Goal: Task Accomplishment & Management: Manage account settings

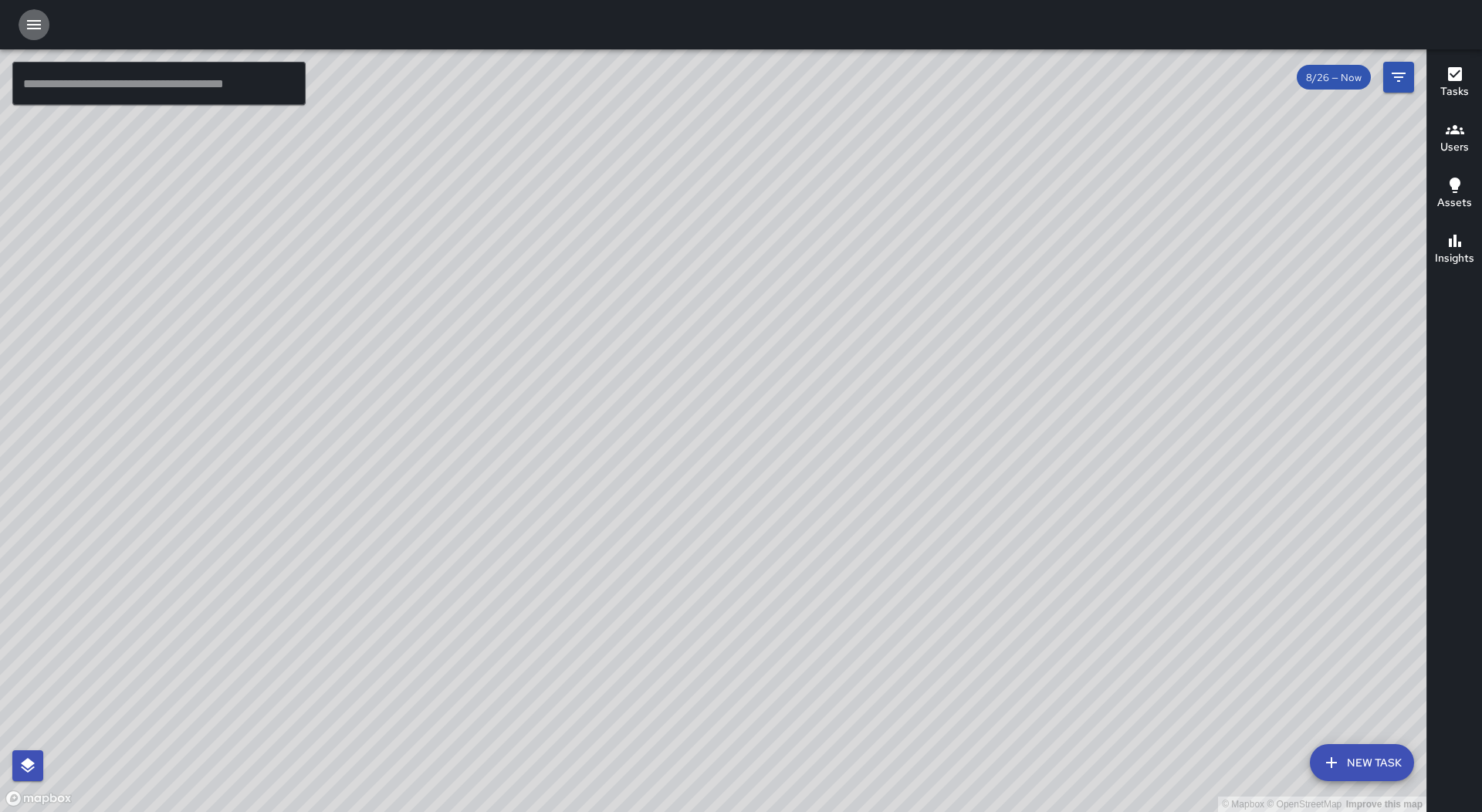
click at [29, 22] on icon "button" at bounding box center [34, 24] width 14 height 9
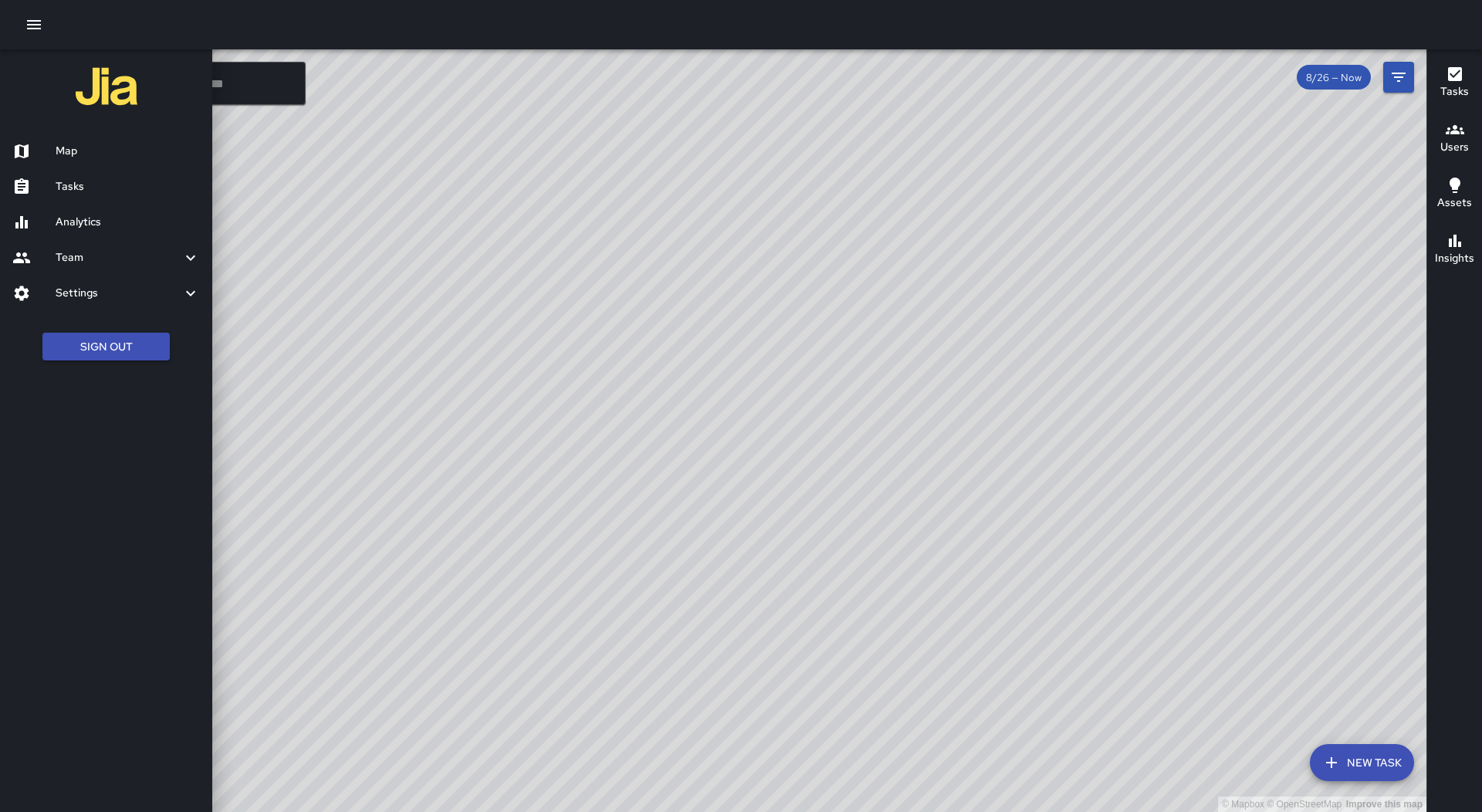
click at [135, 191] on h6 "Tasks" at bounding box center [127, 187] width 144 height 17
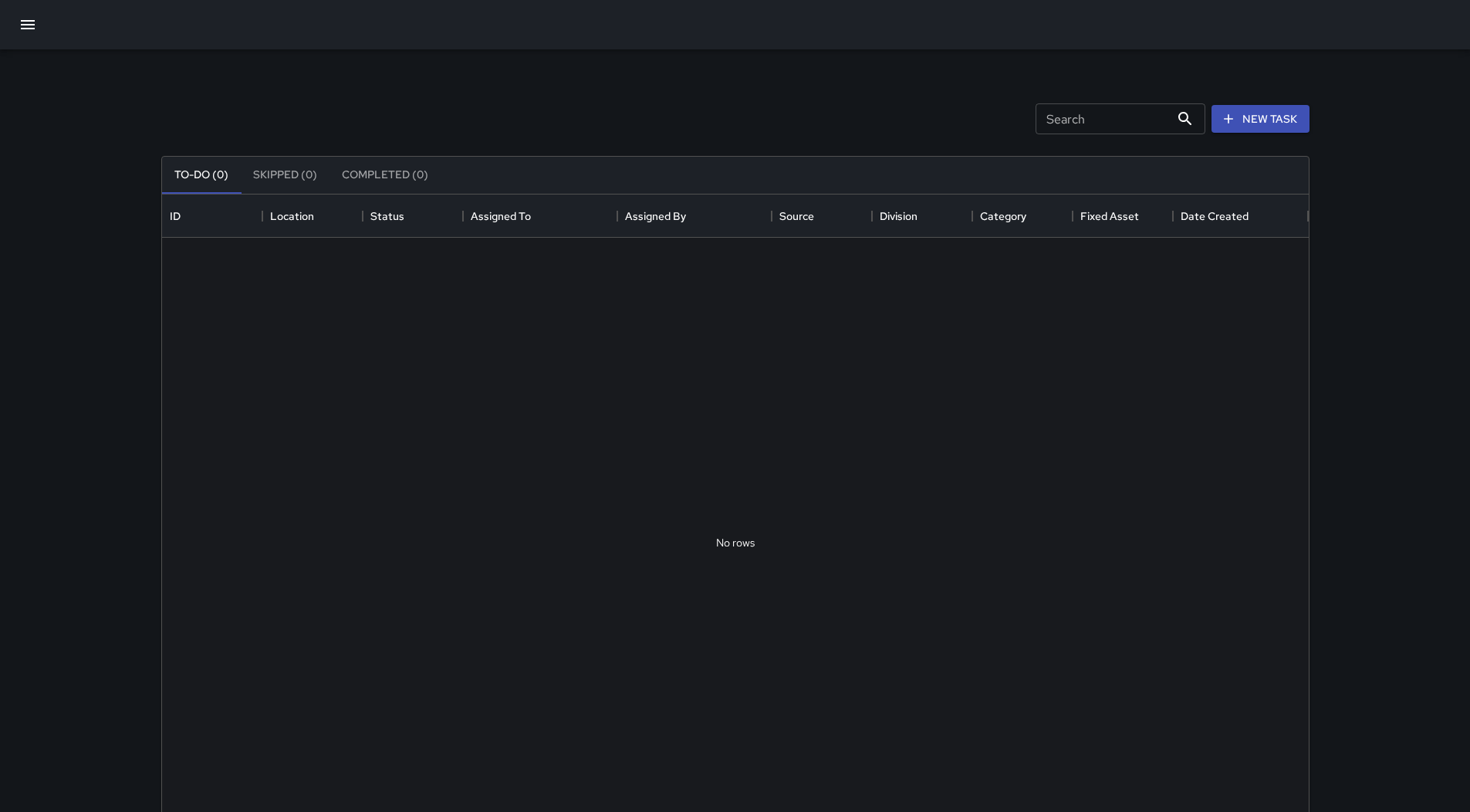
scroll to position [642, 1135]
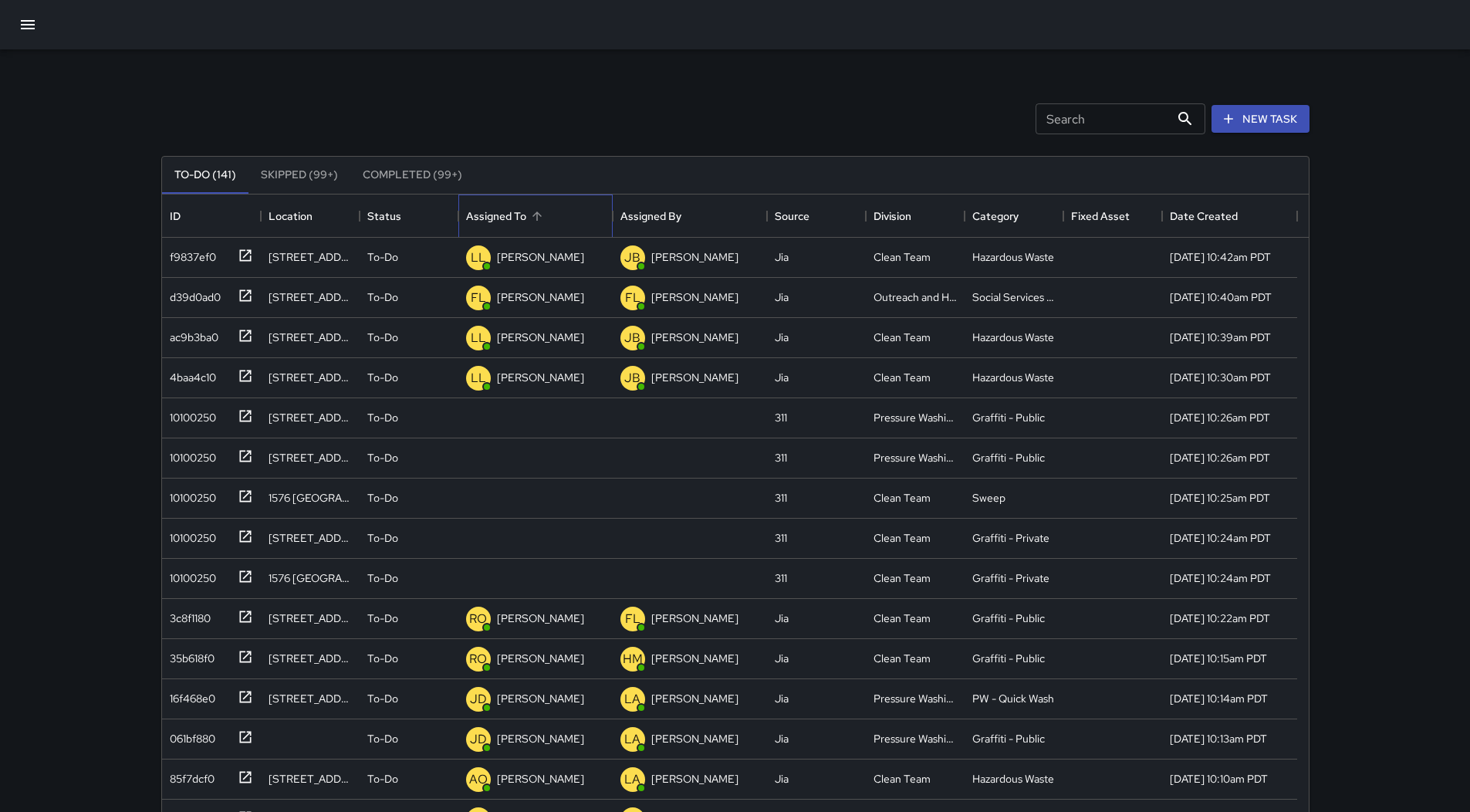
click at [548, 217] on div "Assigned To" at bounding box center [535, 216] width 139 height 43
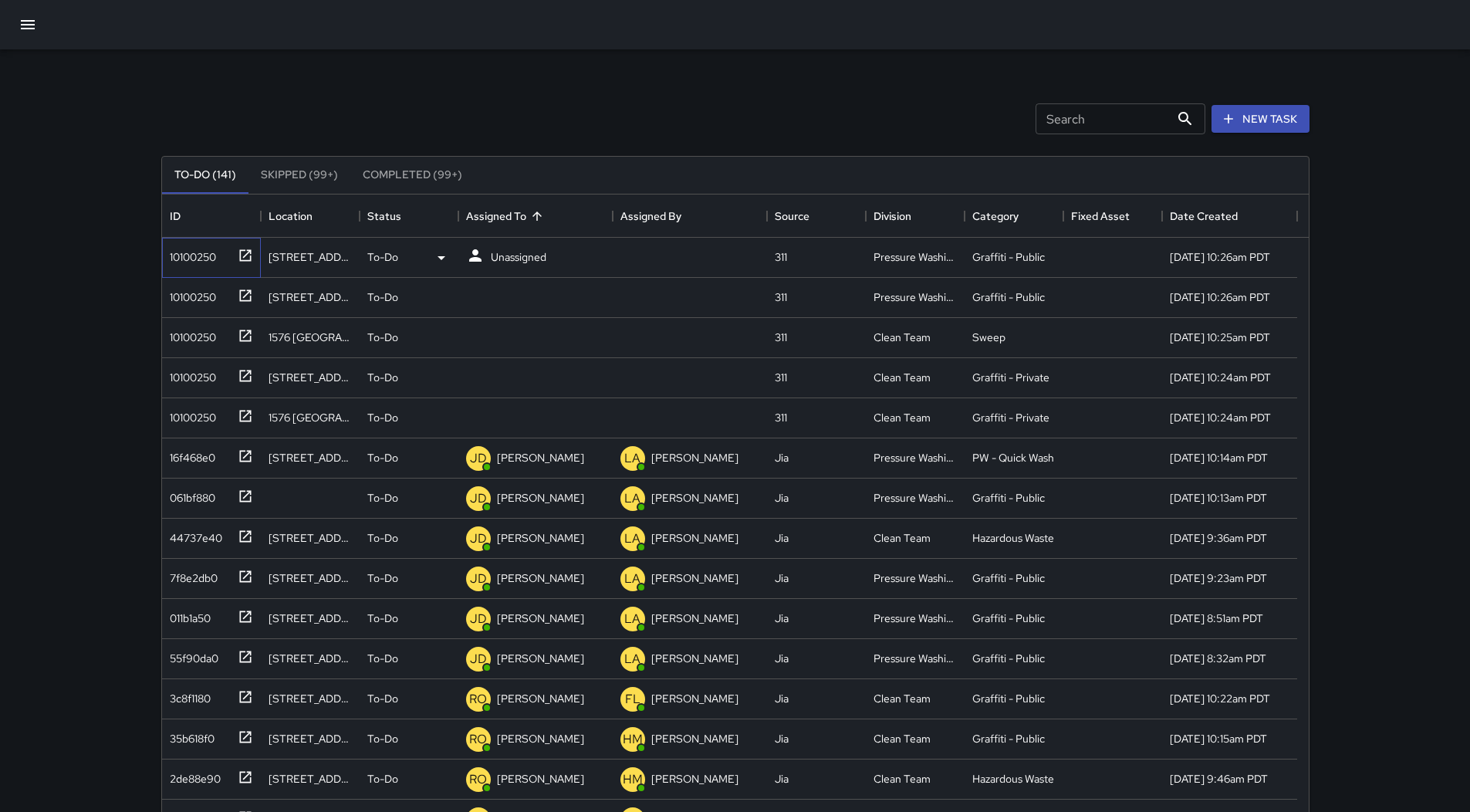
click at [172, 246] on div "10100250" at bounding box center [190, 253] width 53 height 22
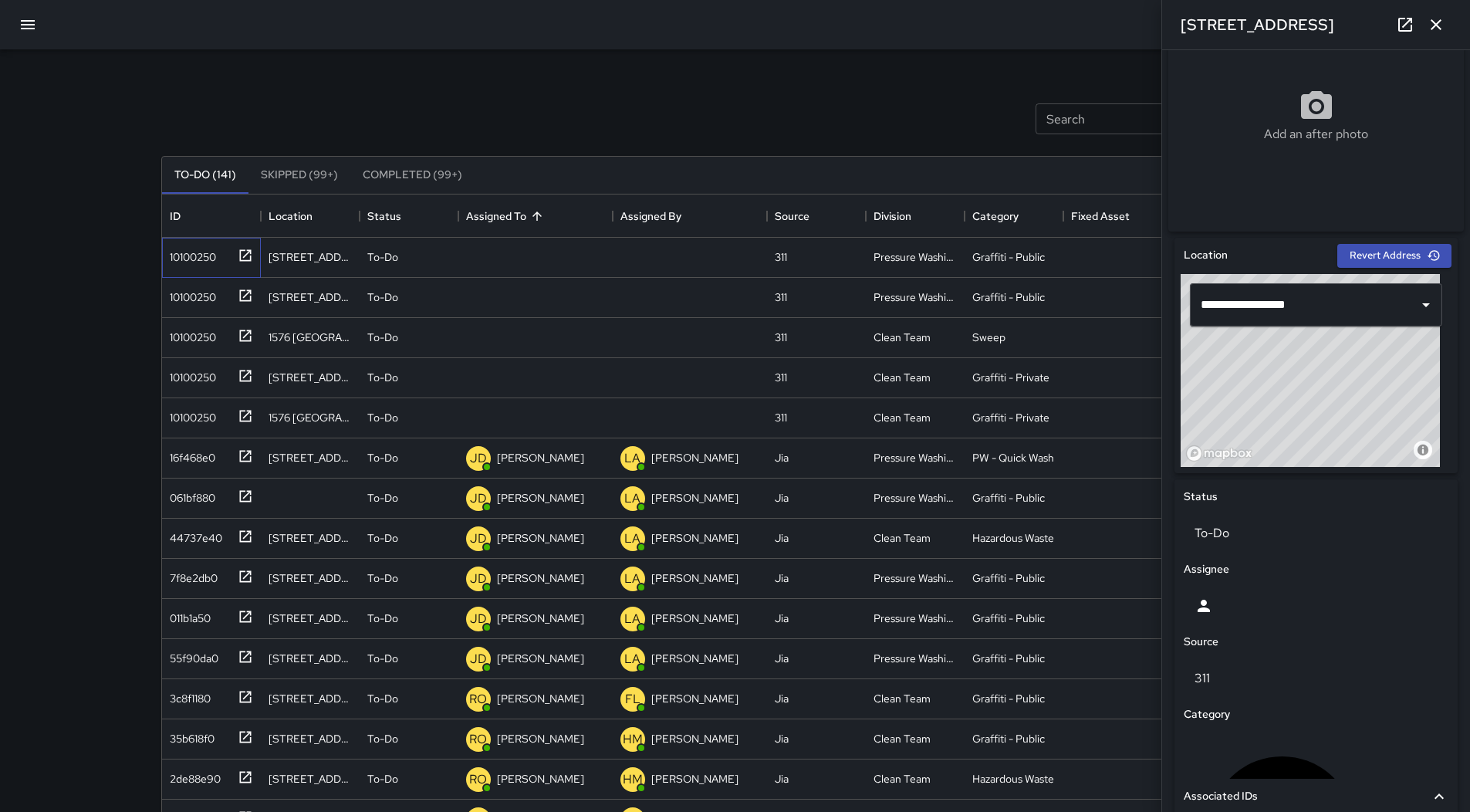
scroll to position [572, 0]
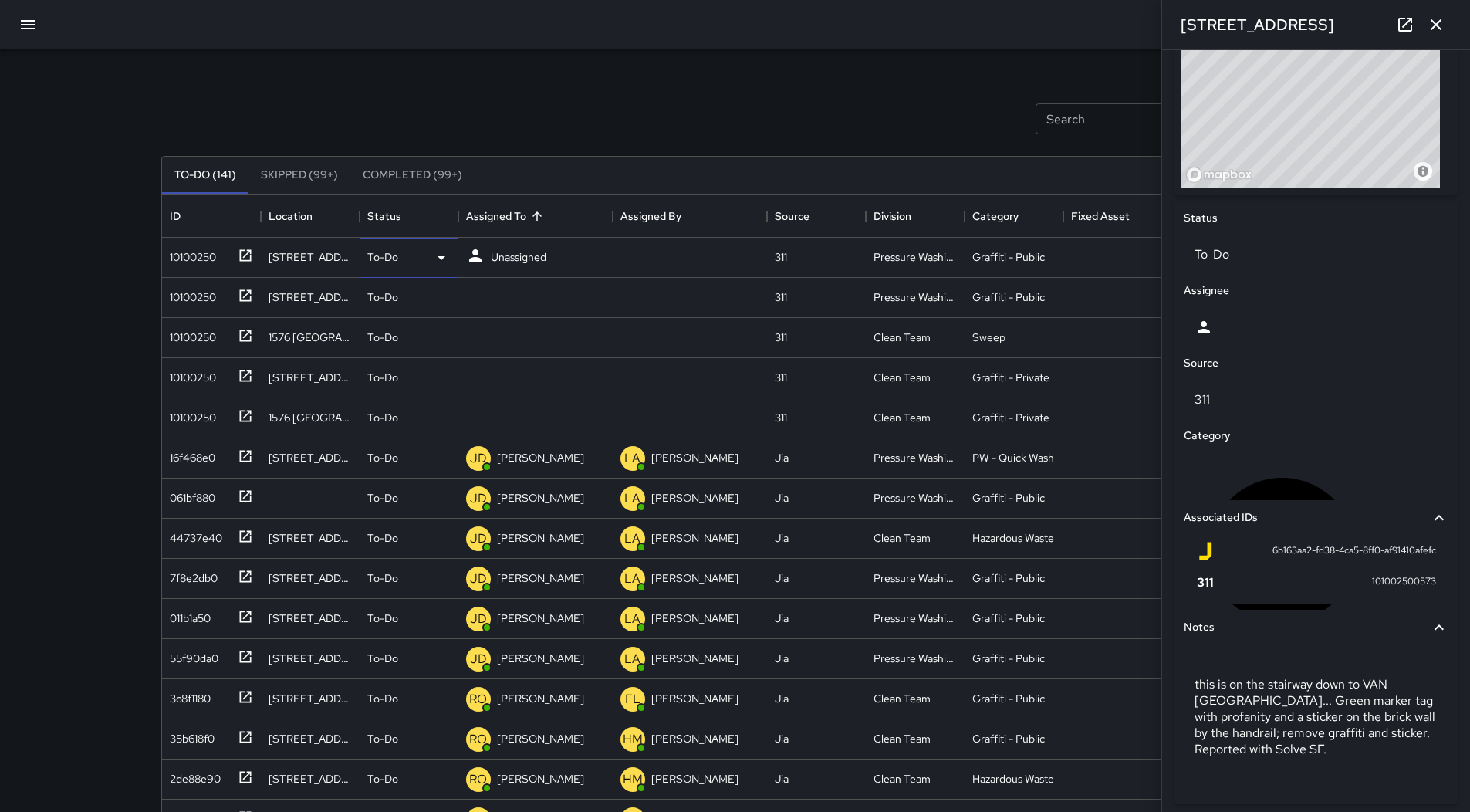
click at [422, 257] on div "To-Do" at bounding box center [409, 257] width 84 height 18
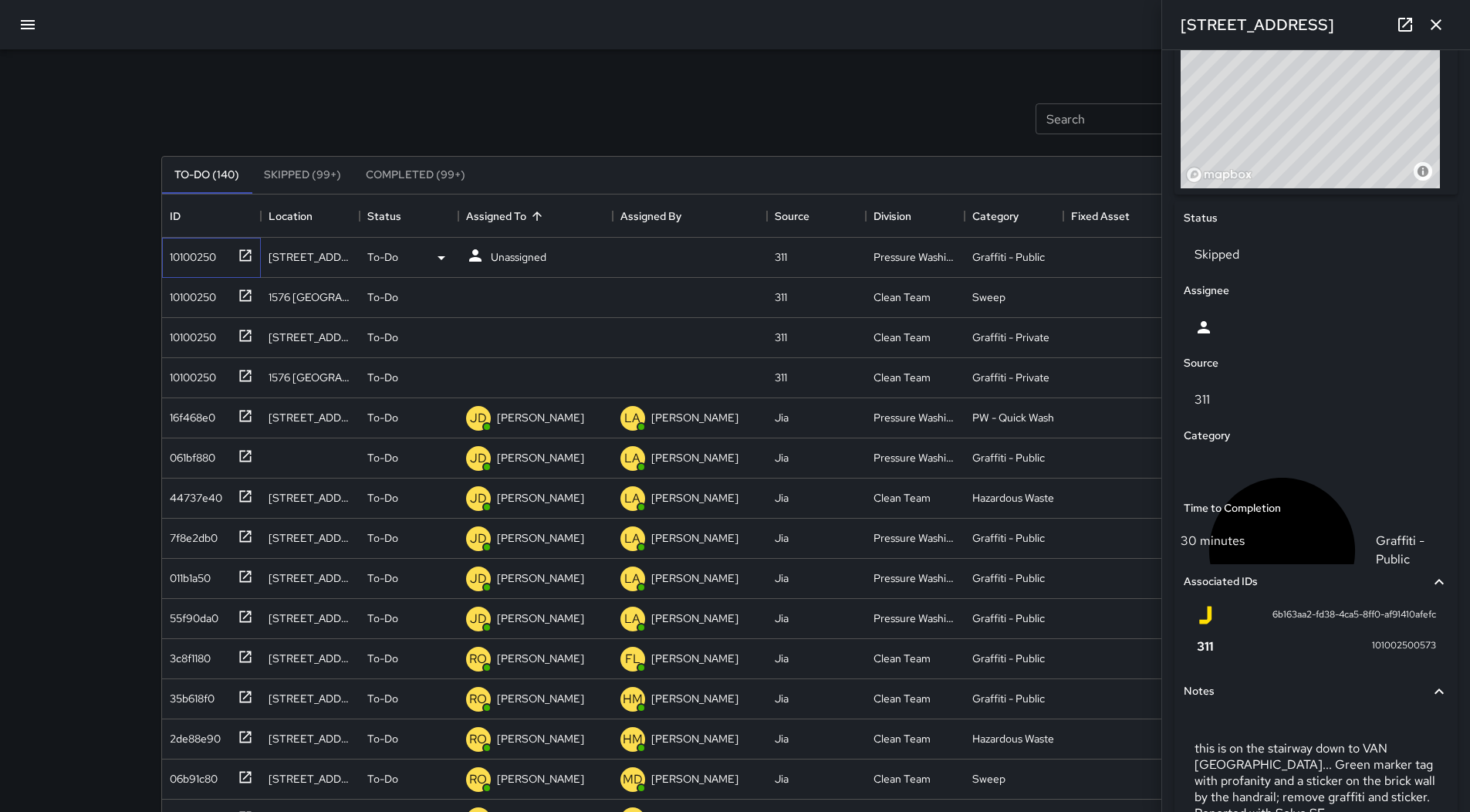
click at [189, 258] on div "10100250" at bounding box center [190, 253] width 53 height 22
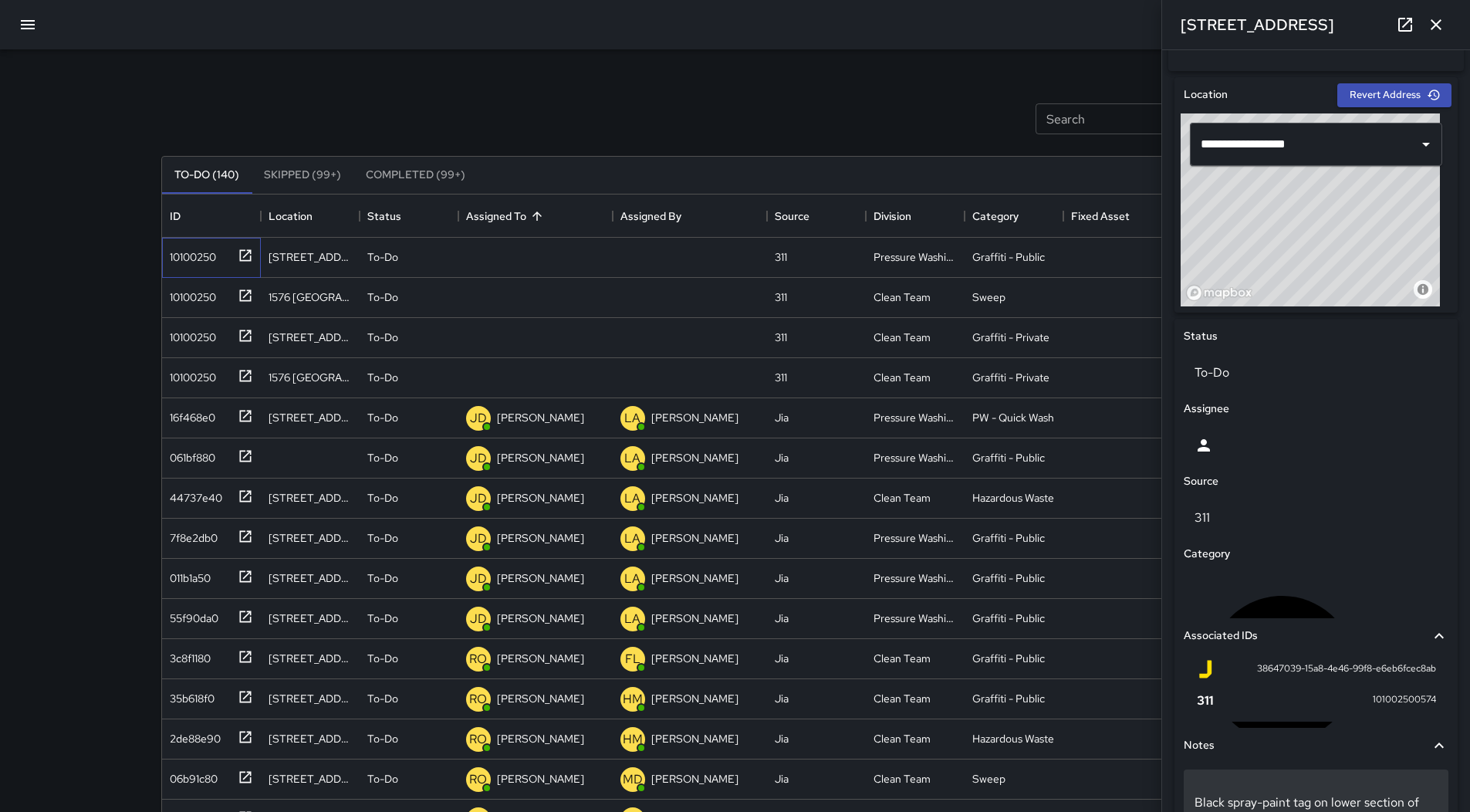
scroll to position [557, 0]
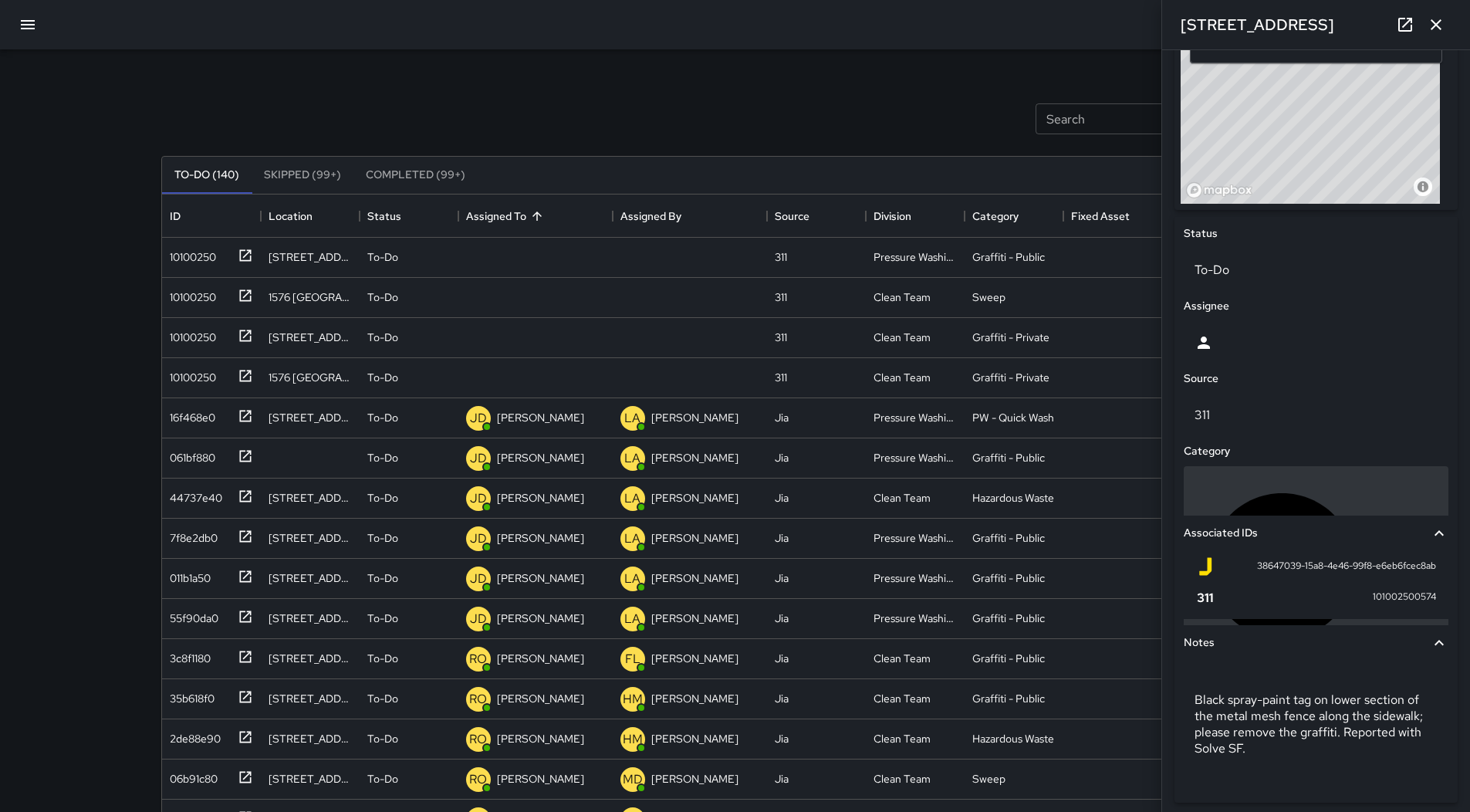
click at [1285, 508] on div "Graffiti - Public" at bounding box center [1316, 566] width 265 height 200
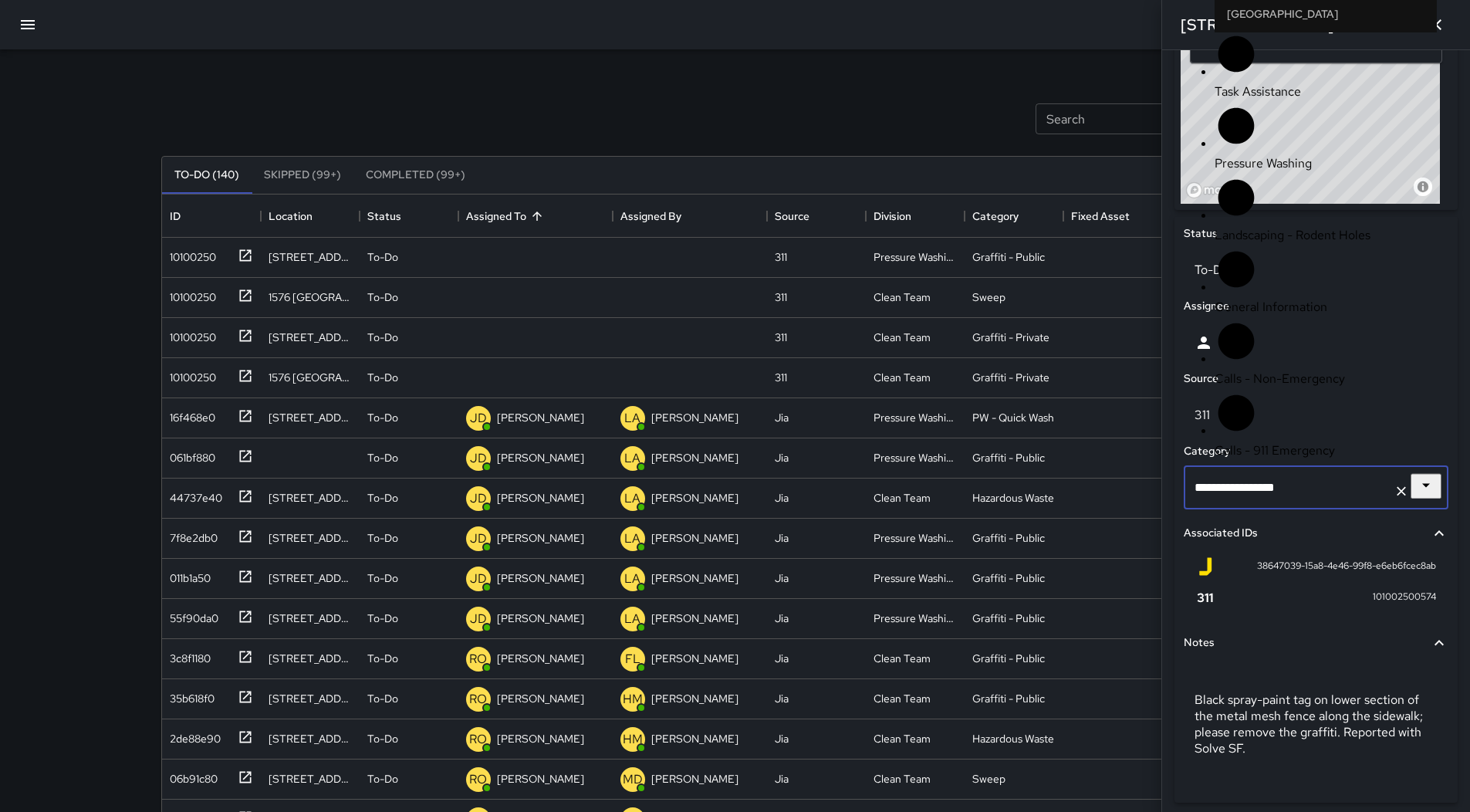
scroll to position [956, 0]
click at [602, 92] on div "Search Search New Task" at bounding box center [735, 118] width 1154 height 80
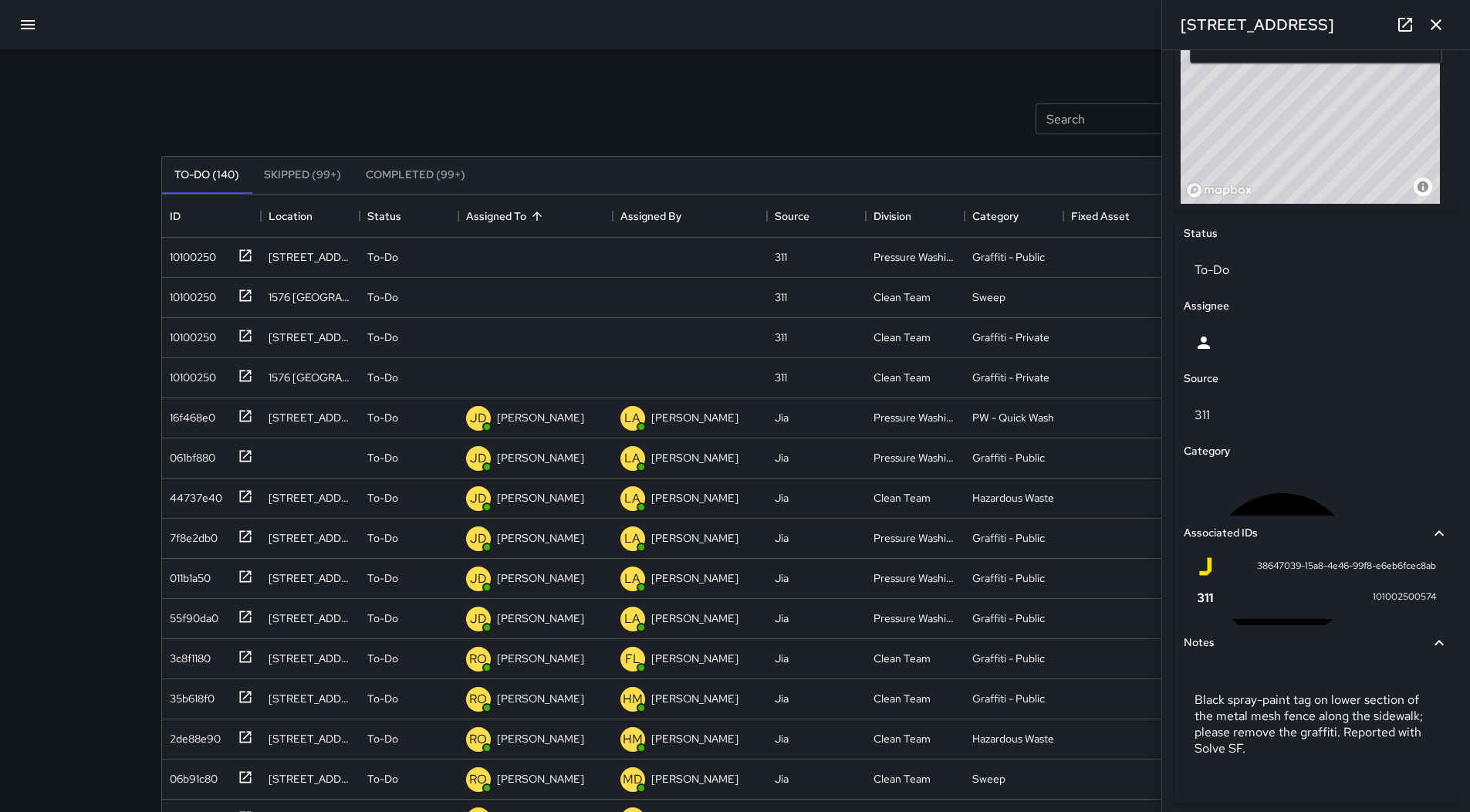
click at [526, 237] on div "ID Location Status Assigned To Assigned By Source Division Category Fixed Asset…" at bounding box center [735, 216] width 1147 height 43
click at [519, 246] on div "Unassigned" at bounding box center [506, 257] width 86 height 28
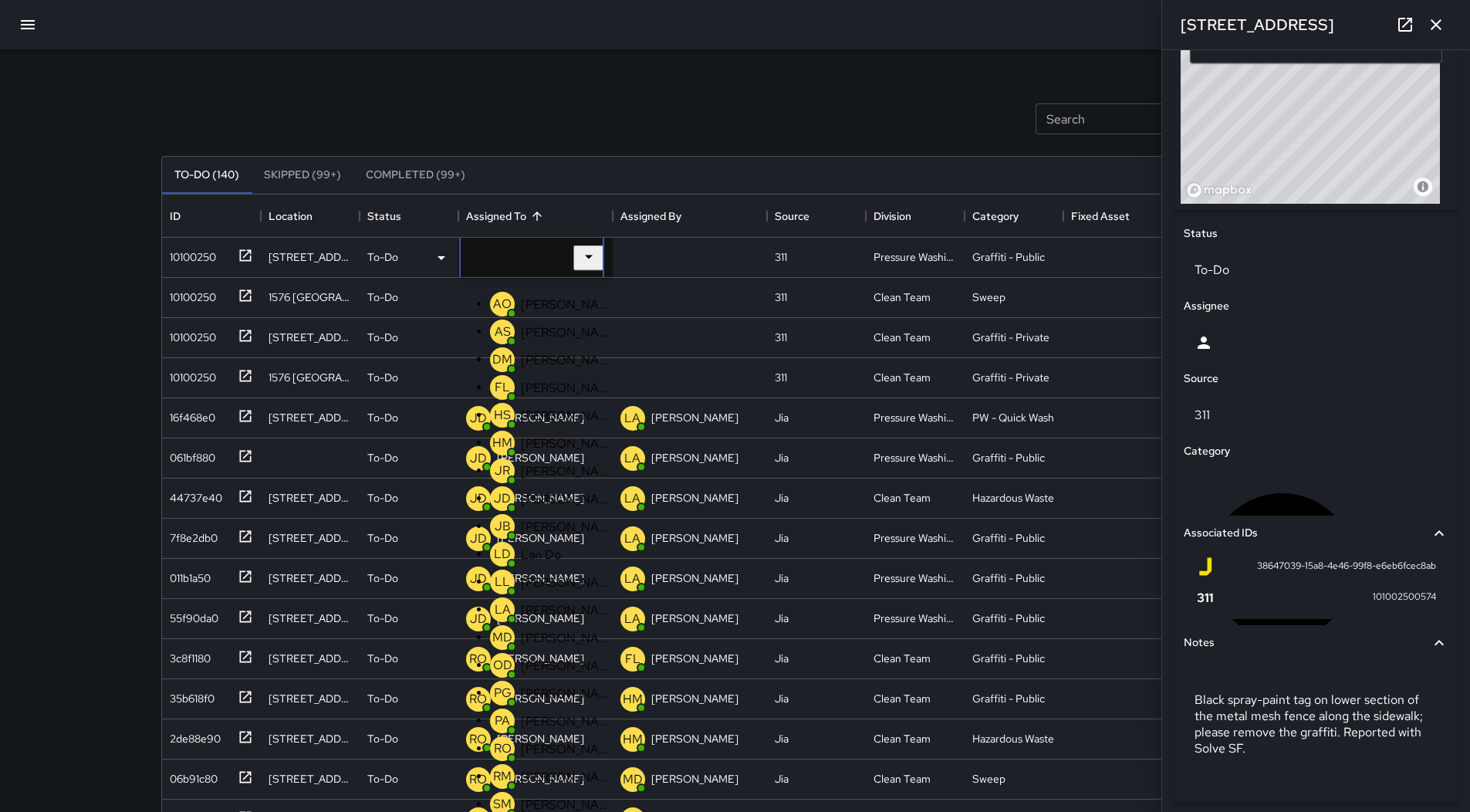
scroll to position [309, 0]
click at [537, 654] on div "[PERSON_NAME]" at bounding box center [566, 665] width 97 height 22
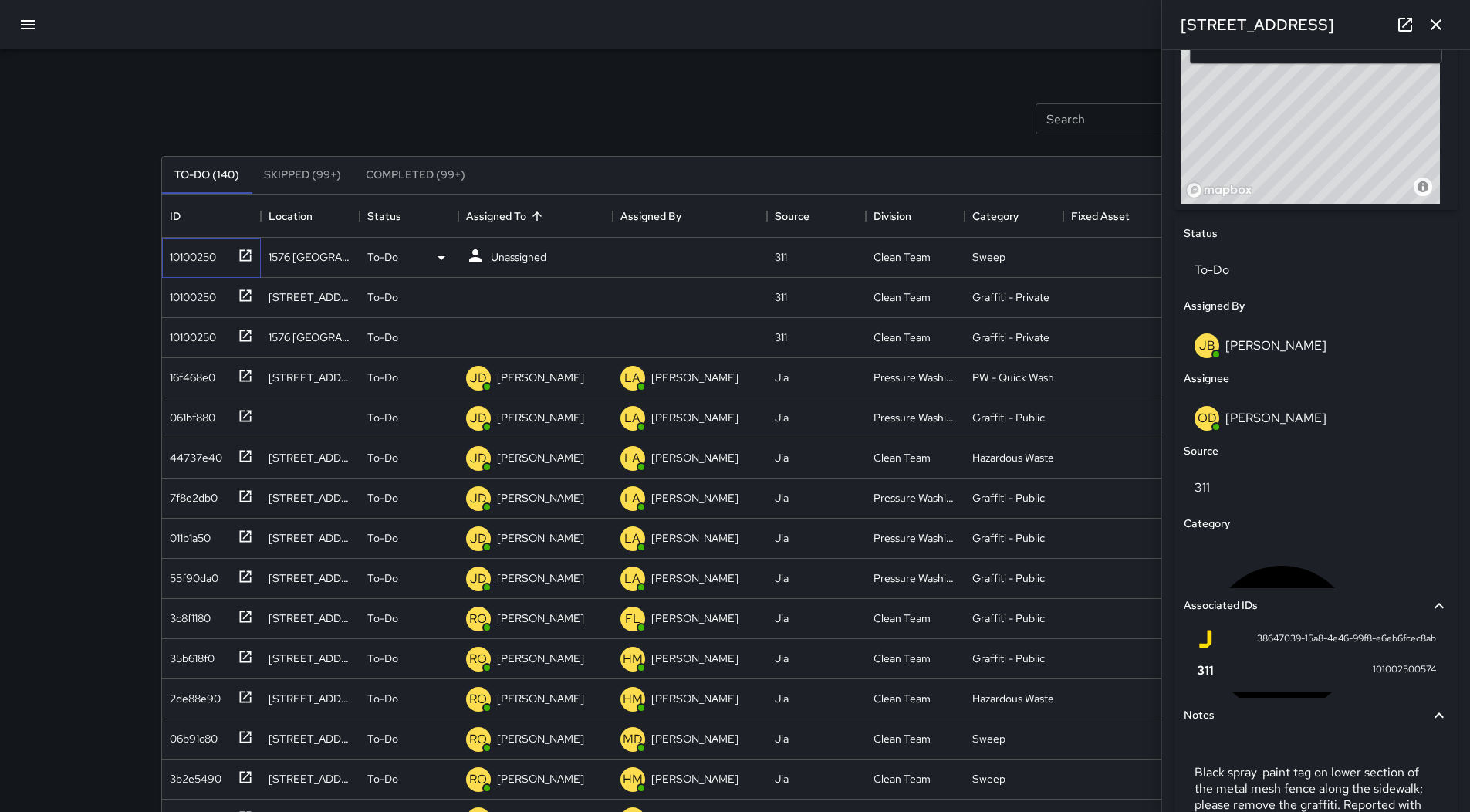
click at [188, 249] on div "10100250" at bounding box center [190, 253] width 53 height 22
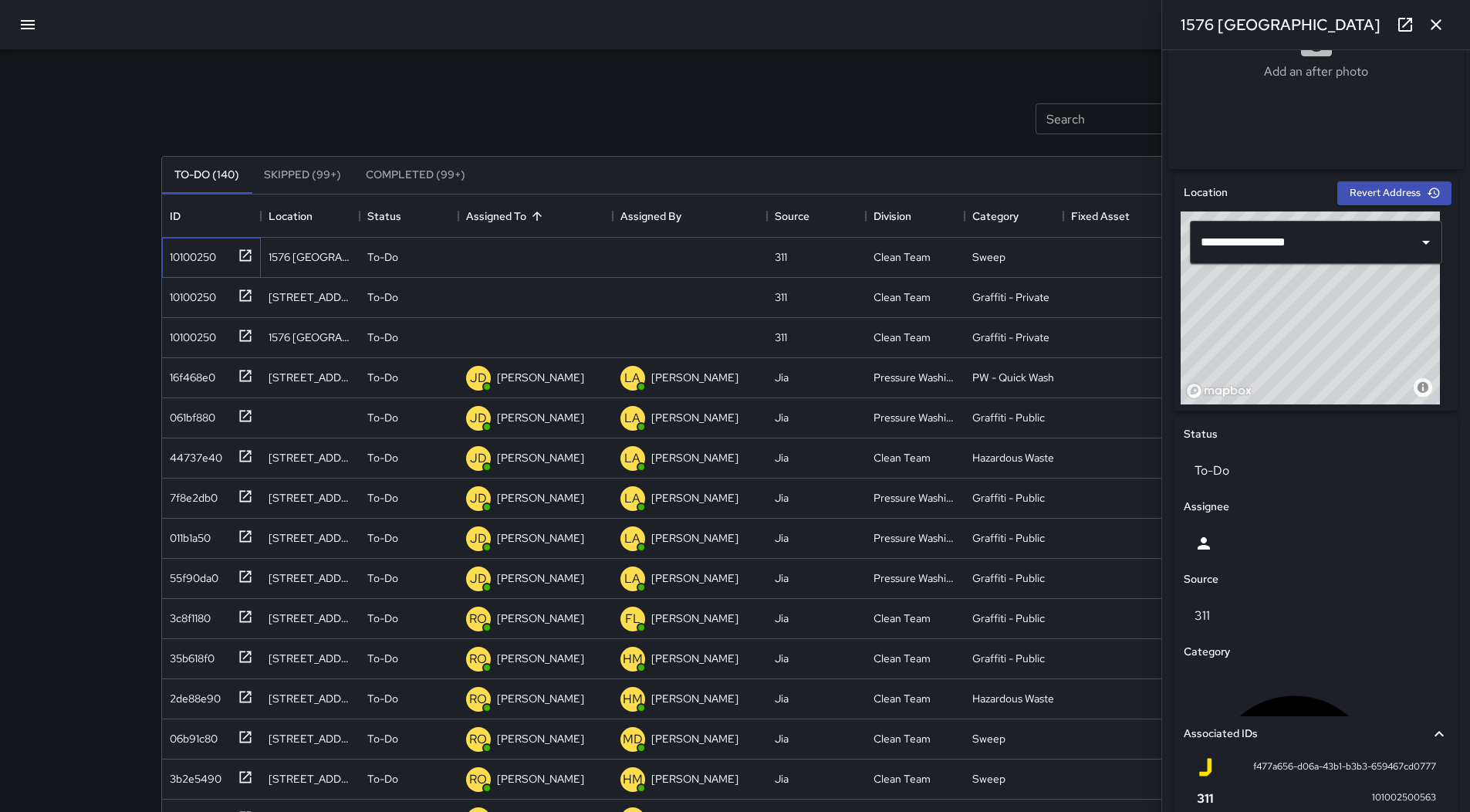
scroll to position [326, 0]
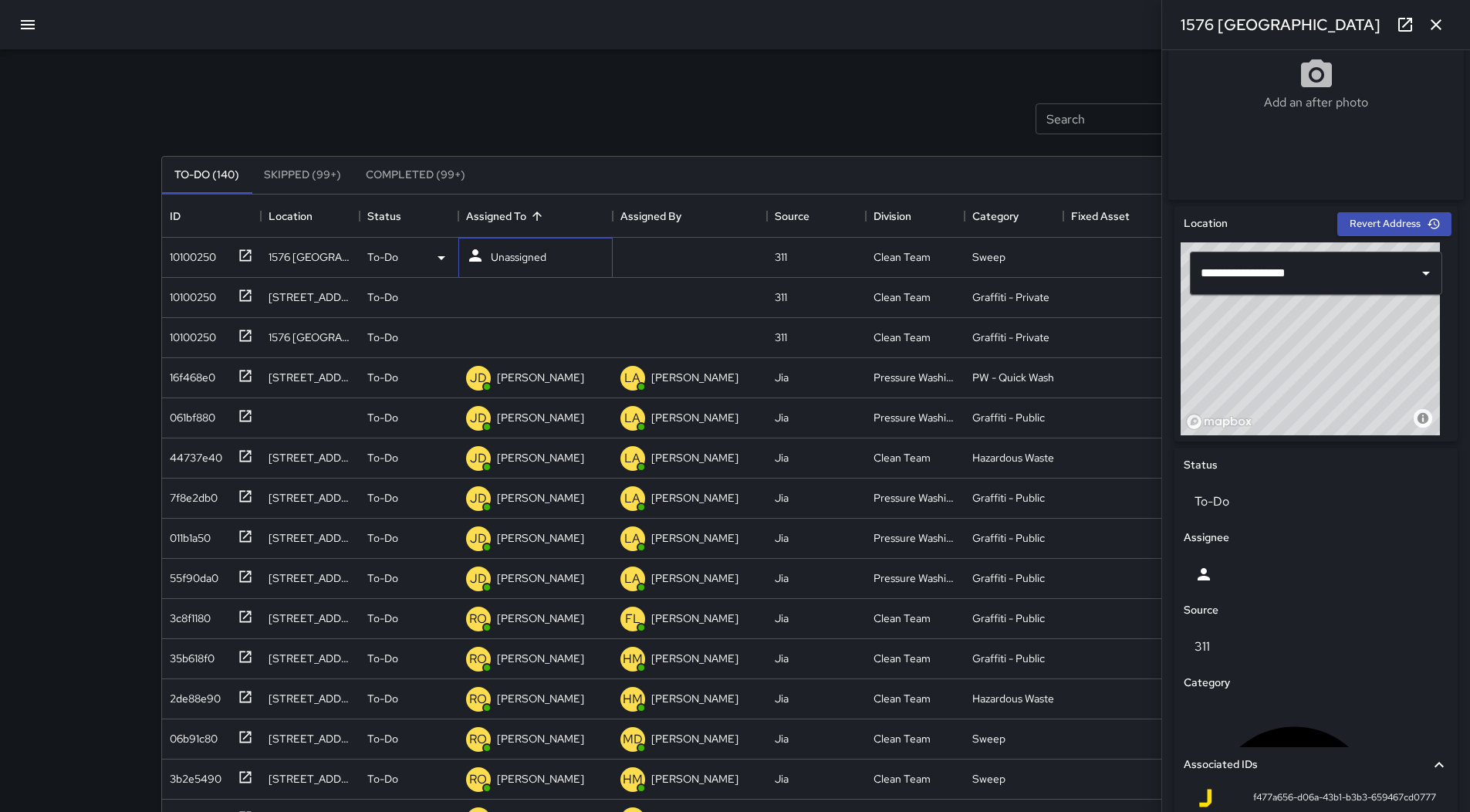
click at [503, 258] on p "Unassigned" at bounding box center [518, 257] width 55 height 16
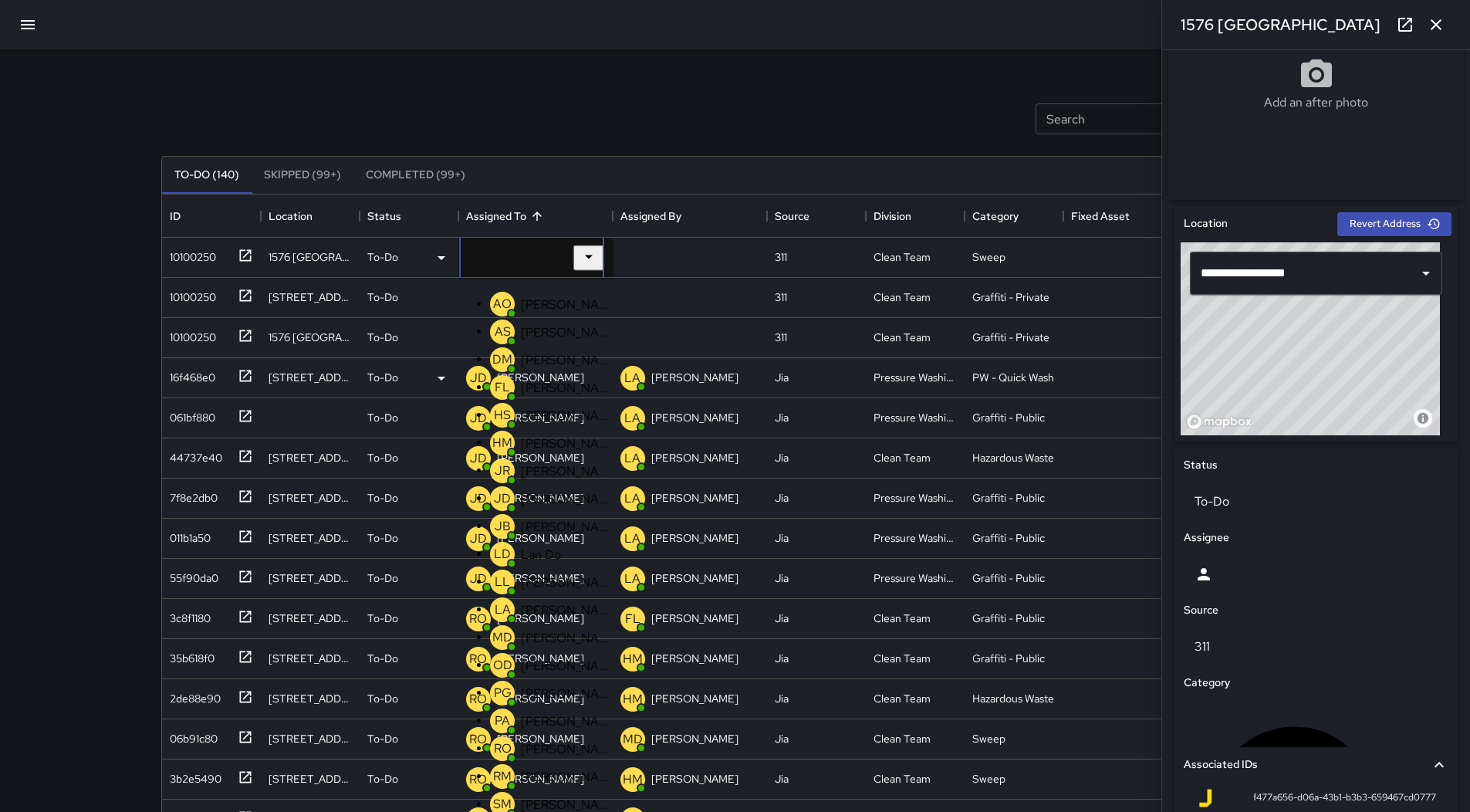
drag, startPoint x: 540, startPoint y: 334, endPoint x: 446, endPoint y: 328, distance: 94.2
click at [540, 335] on p "[PERSON_NAME]" at bounding box center [566, 332] width 91 height 16
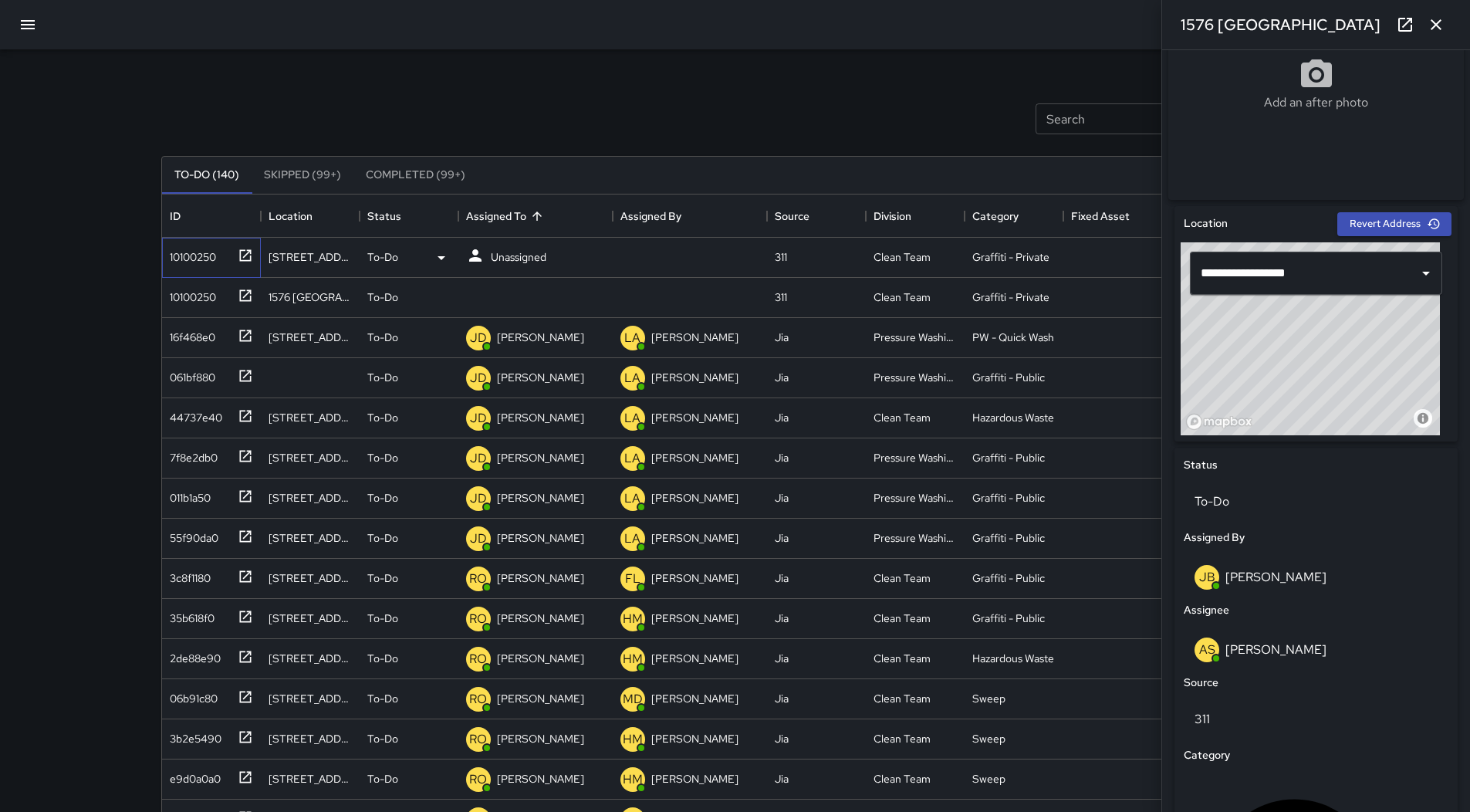
click at [204, 244] on div "10100250" at bounding box center [190, 253] width 53 height 22
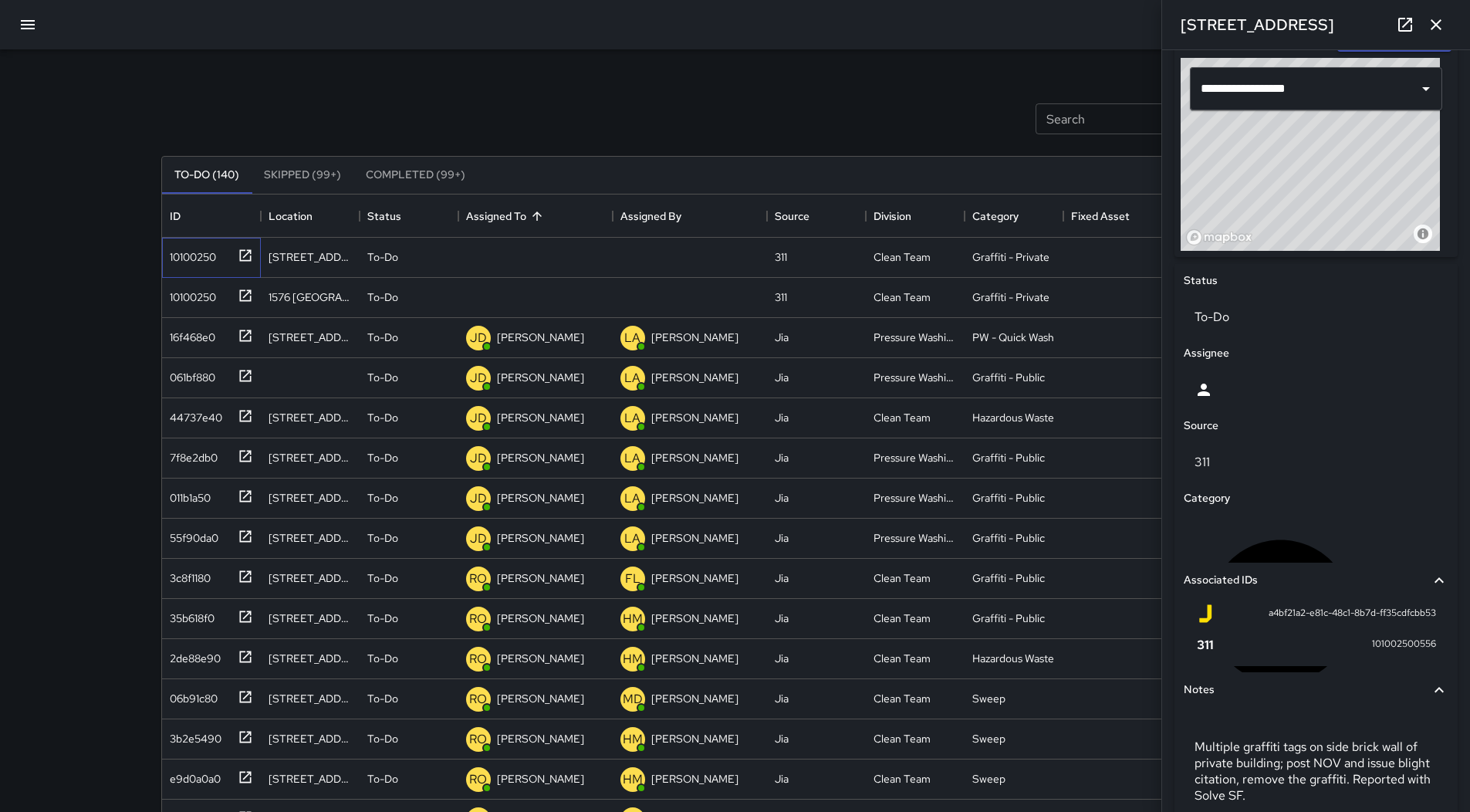
scroll to position [248, 0]
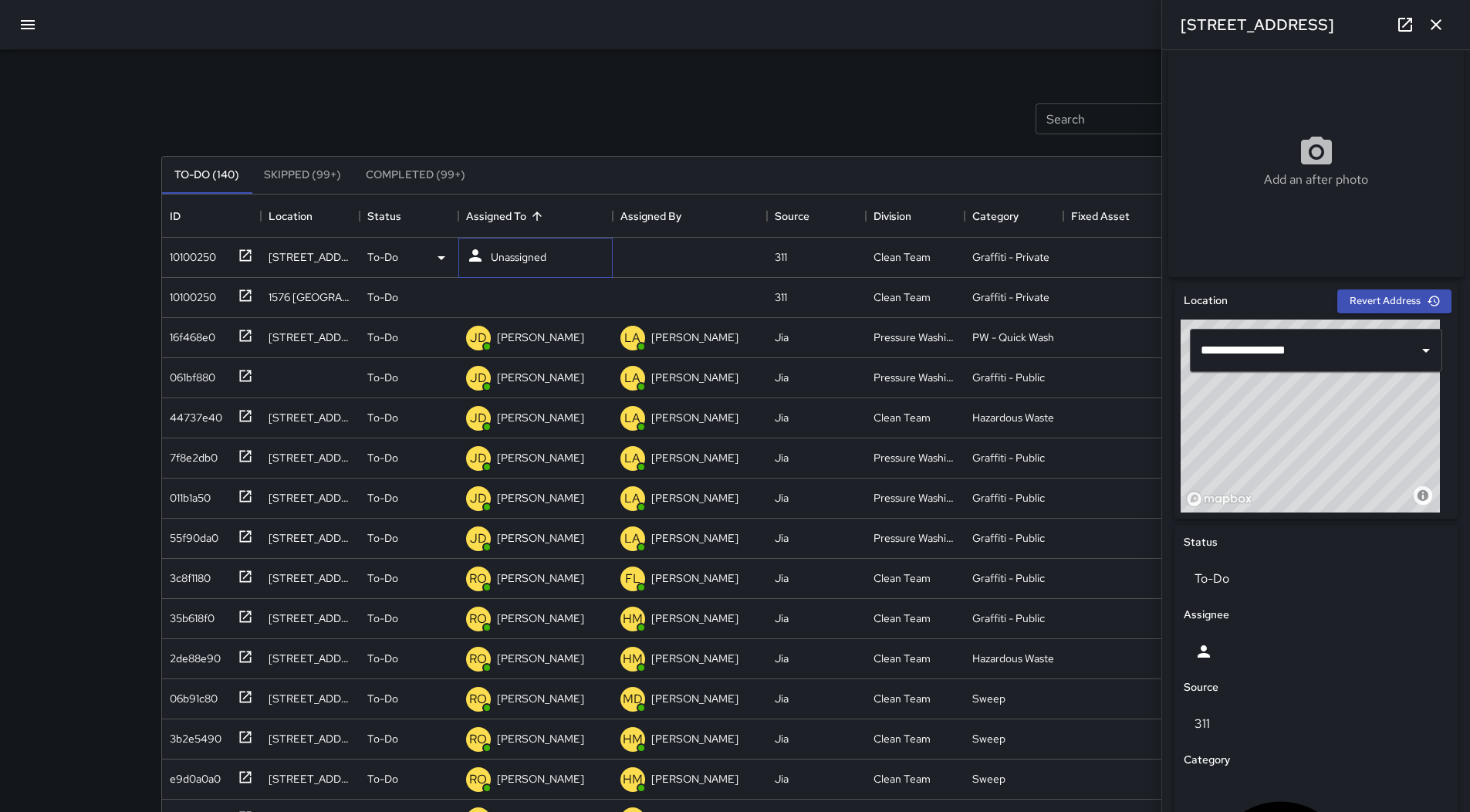
click at [527, 258] on p "Unassigned" at bounding box center [518, 257] width 55 height 16
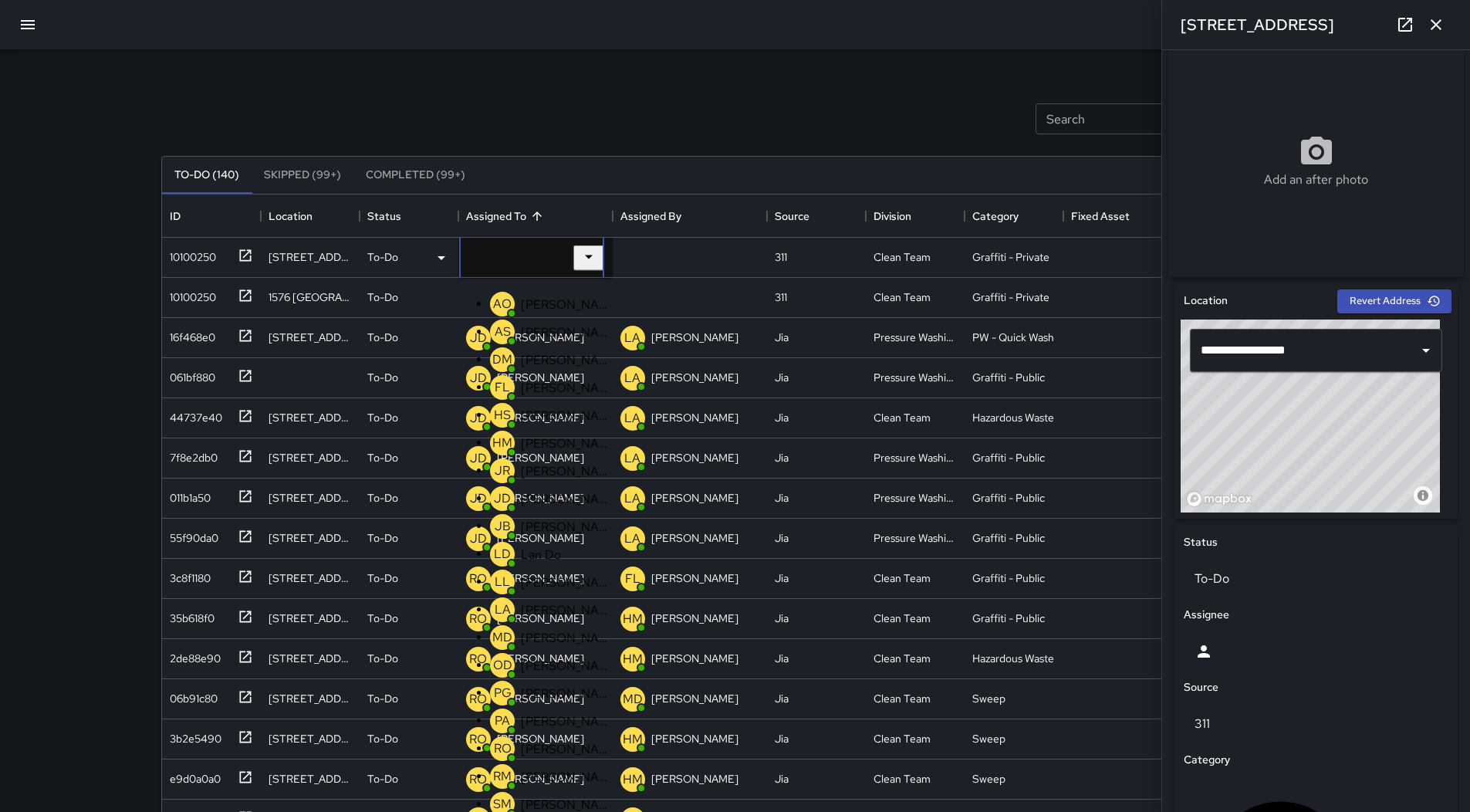
click at [523, 125] on div "Search Search New Task" at bounding box center [735, 118] width 1154 height 80
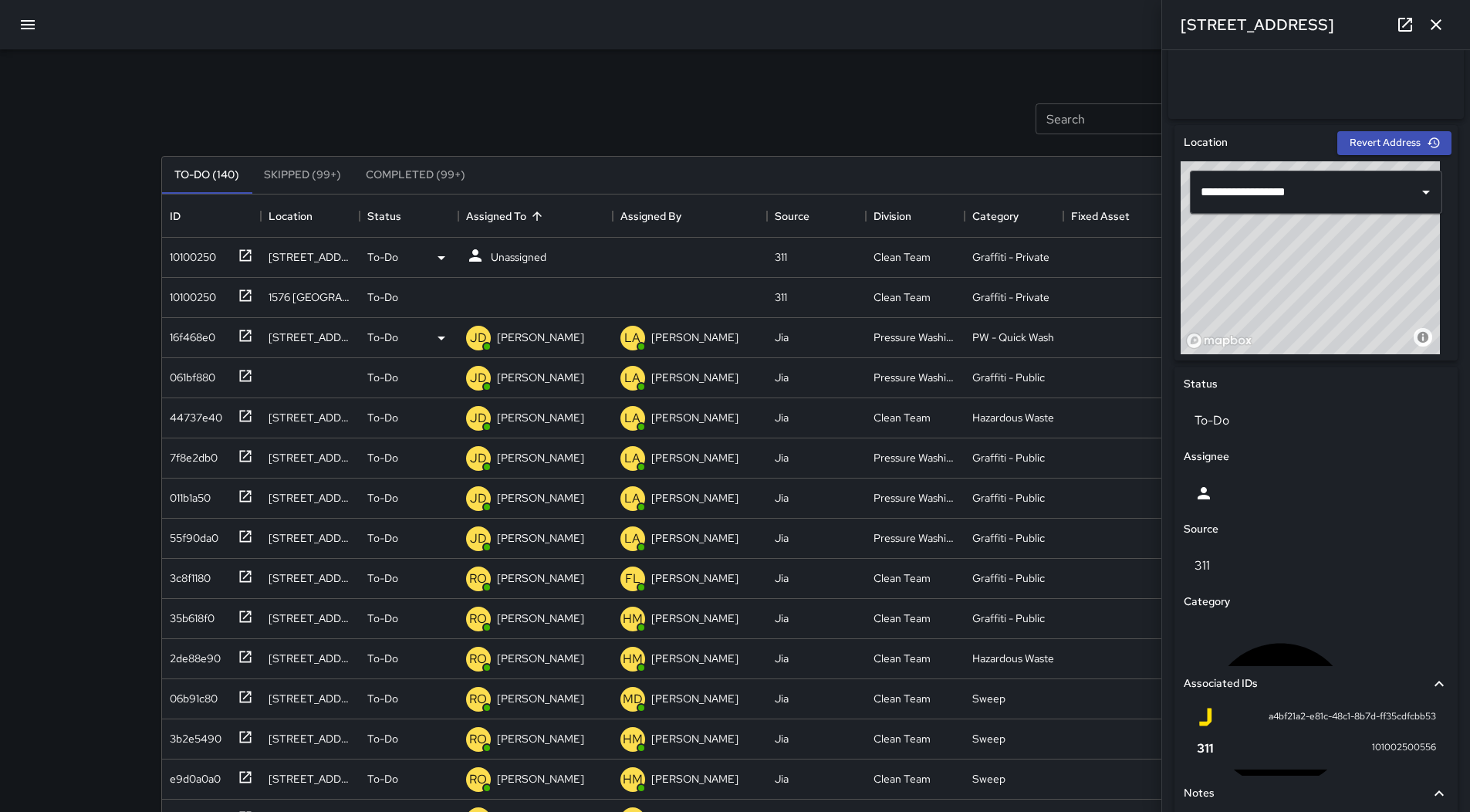
scroll to position [403, 0]
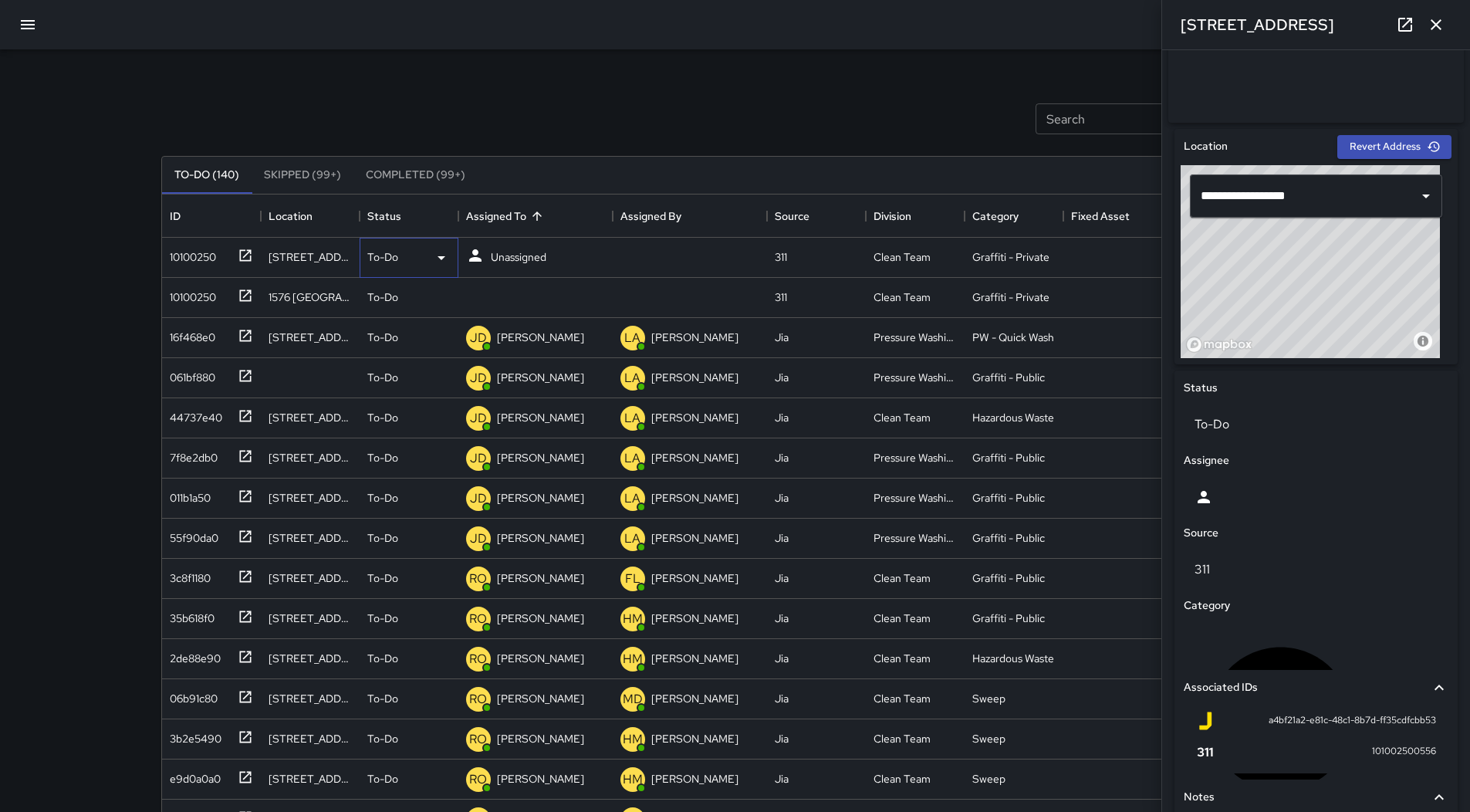
click at [446, 251] on icon at bounding box center [441, 257] width 18 height 18
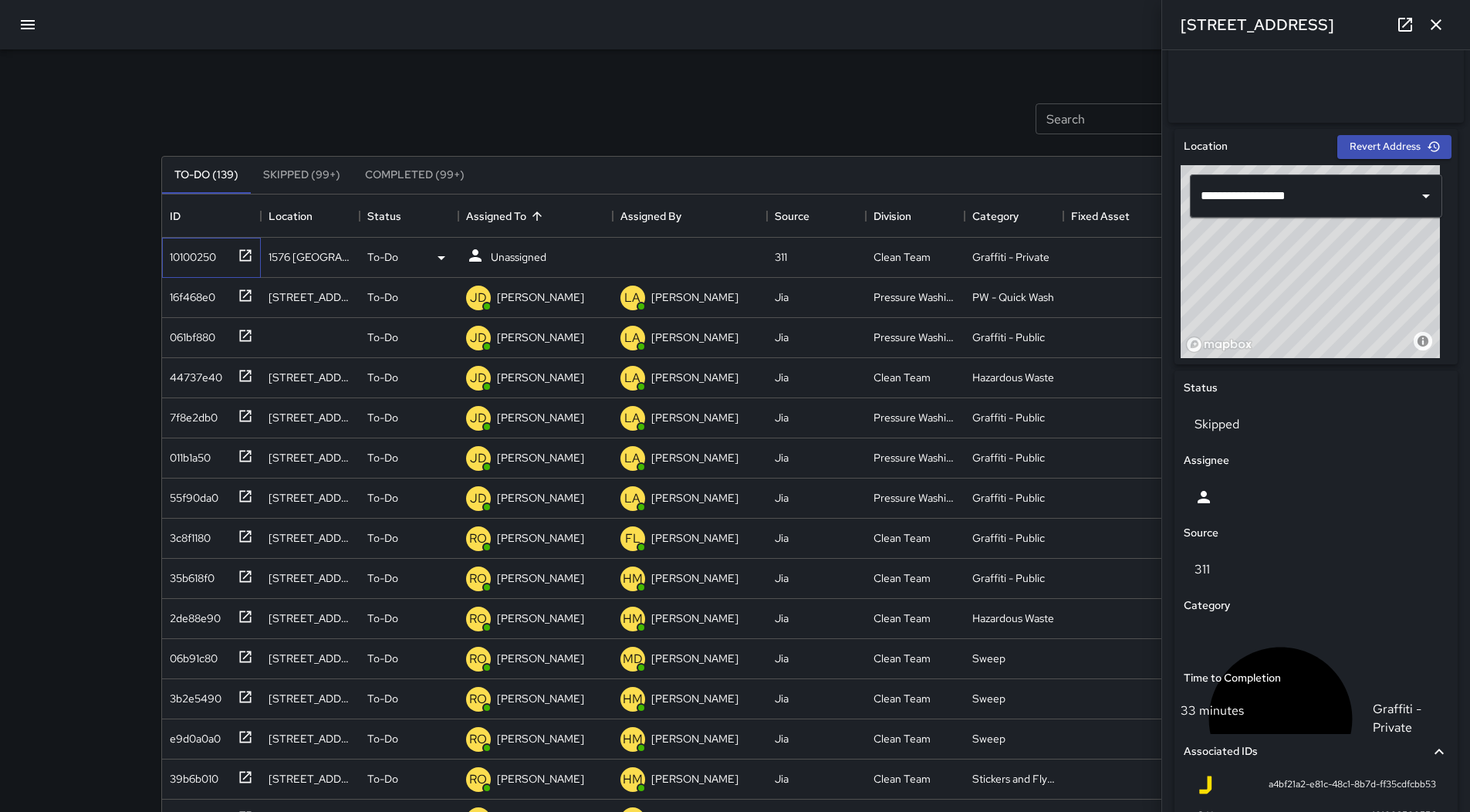
click at [191, 261] on div "10100250" at bounding box center [190, 253] width 53 height 22
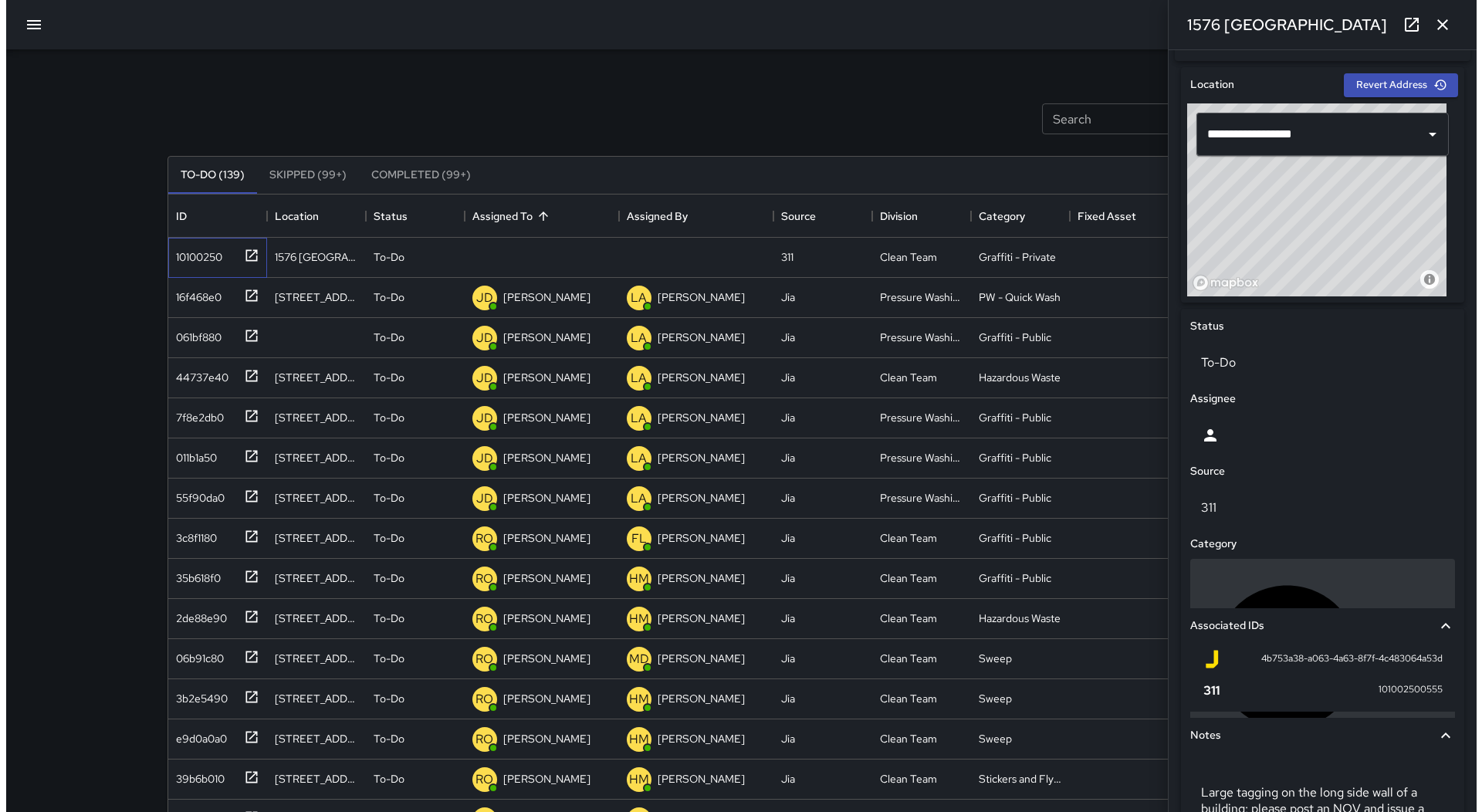
scroll to position [326, 0]
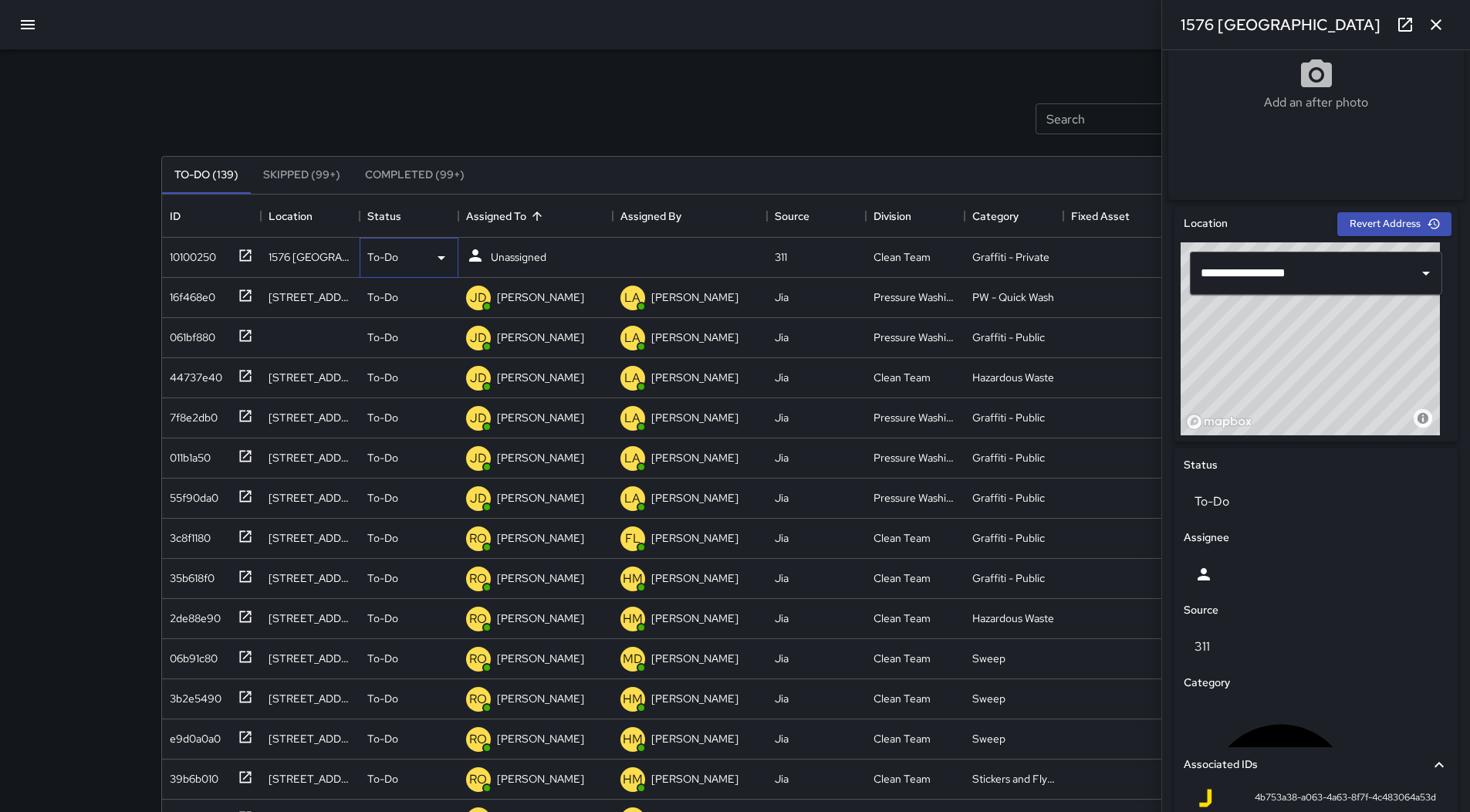
click at [425, 248] on div "To-Do" at bounding box center [409, 257] width 84 height 18
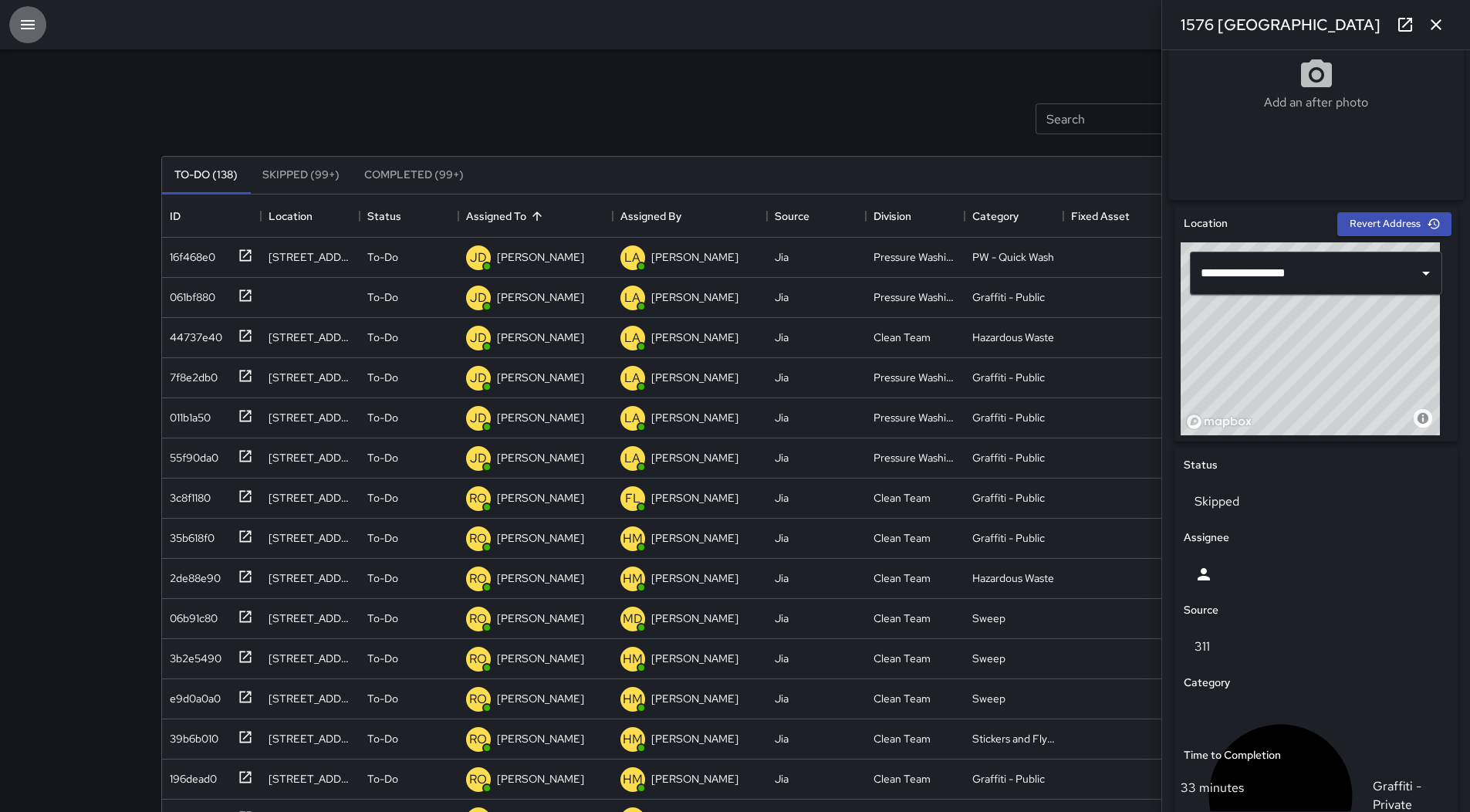
click at [32, 27] on icon "button" at bounding box center [27, 24] width 18 height 18
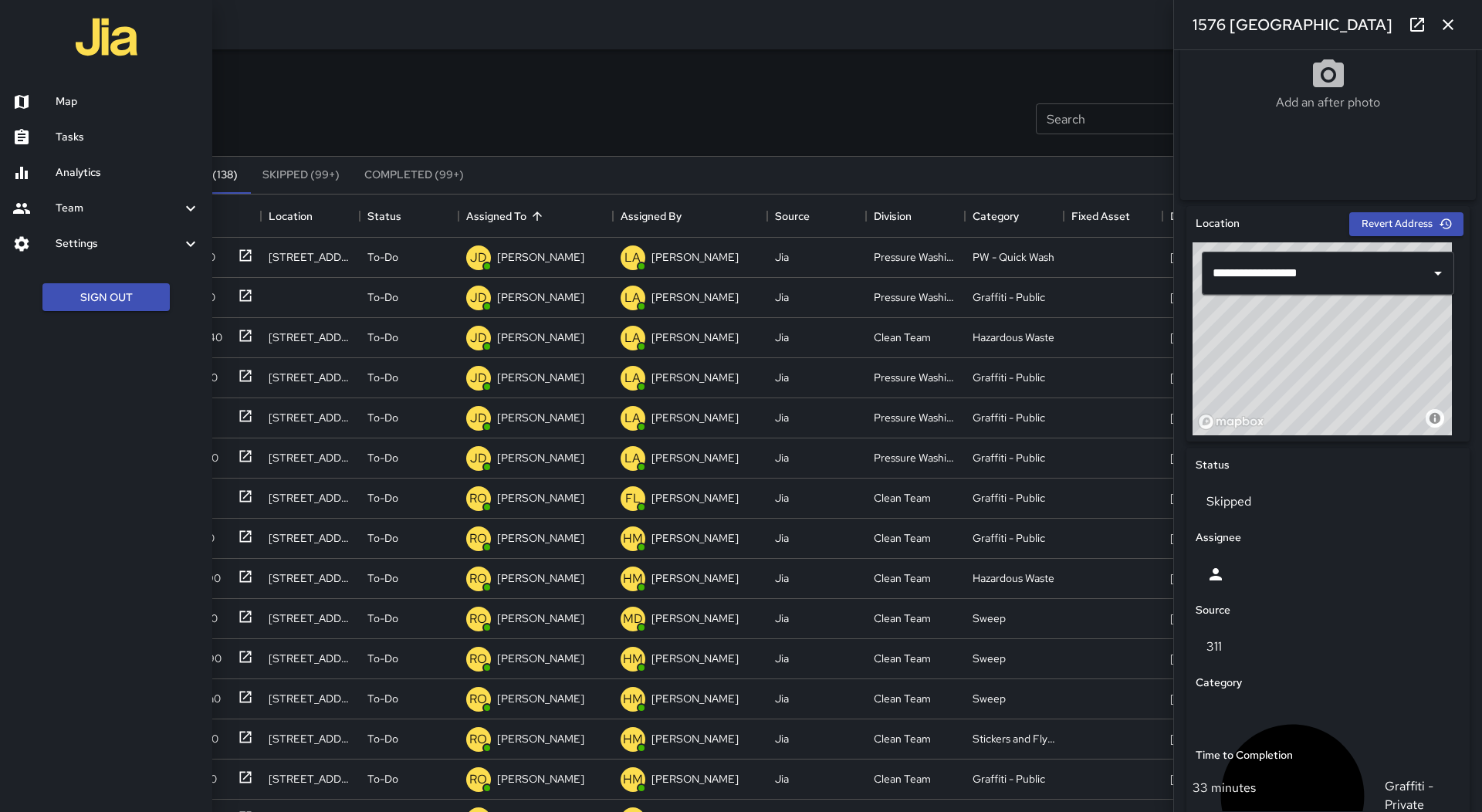
click at [75, 91] on link "Map" at bounding box center [106, 102] width 212 height 35
